Goal: Task Accomplishment & Management: Complete application form

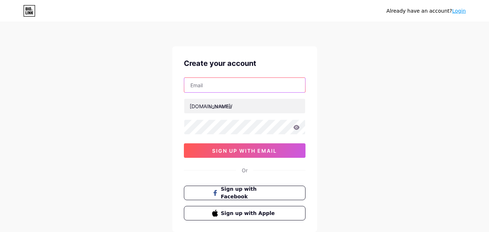
click at [220, 88] on input "text" at bounding box center [244, 85] width 121 height 14
paste input "[EMAIL_ADDRESS][DOMAIN_NAME]"
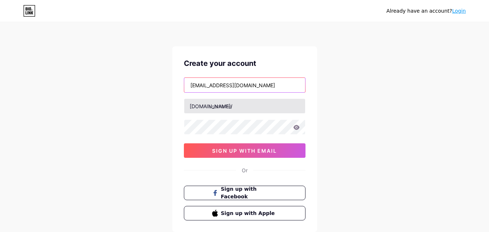
type input "[EMAIL_ADDRESS][DOMAIN_NAME]"
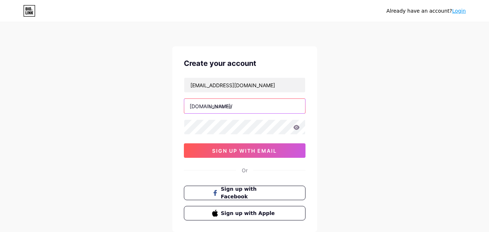
click at [227, 107] on input "text" at bounding box center [244, 106] width 121 height 14
click at [223, 108] on input "text" at bounding box center [244, 106] width 121 height 14
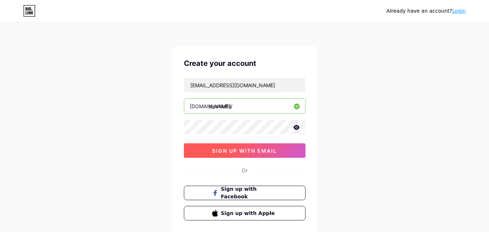
type input "sleeklofts"
click at [256, 153] on span "sign up with email" at bounding box center [244, 151] width 65 height 6
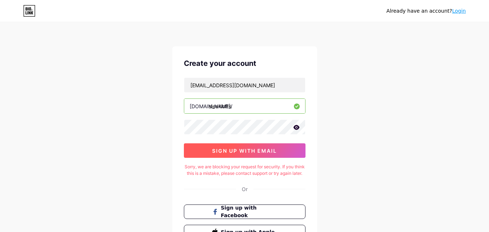
click at [254, 150] on span "sign up with email" at bounding box center [244, 151] width 65 height 6
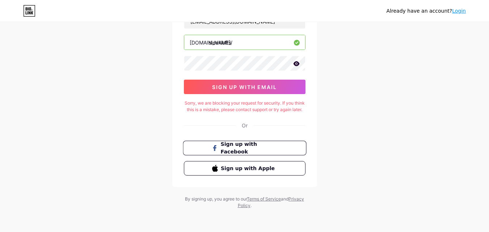
scroll to position [70, 0]
